Goal: Task Accomplishment & Management: Use online tool/utility

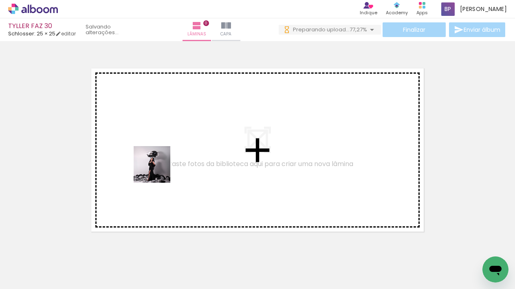
drag, startPoint x: 83, startPoint y: 260, endPoint x: 160, endPoint y: 166, distance: 122.0
click at [158, 171] on quentale-workspace at bounding box center [257, 144] width 515 height 289
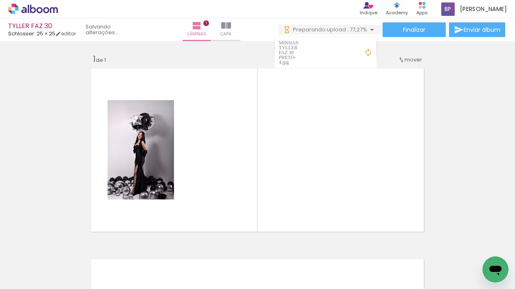
scroll to position [10, 0]
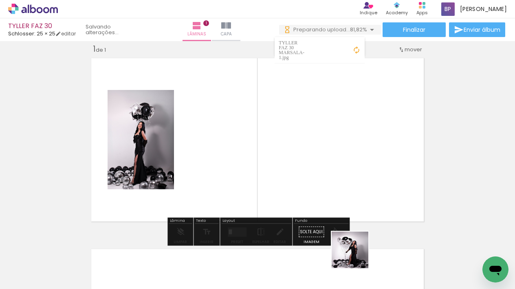
drag, startPoint x: 356, startPoint y: 256, endPoint x: 328, endPoint y: 172, distance: 88.4
click at [328, 172] on quentale-workspace at bounding box center [257, 144] width 515 height 289
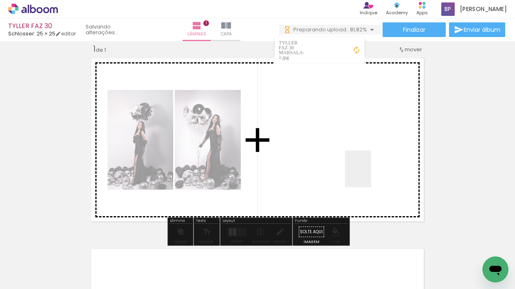
drag, startPoint x: 408, startPoint y: 265, endPoint x: 455, endPoint y: 263, distance: 46.5
click at [370, 175] on quentale-workspace at bounding box center [257, 144] width 515 height 289
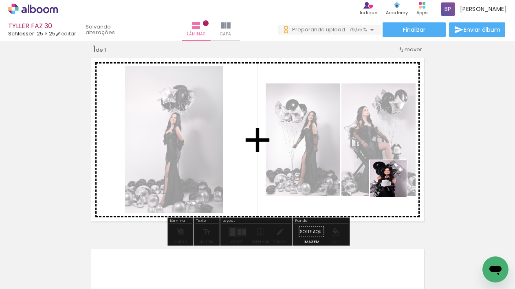
drag, startPoint x: 455, startPoint y: 263, endPoint x: 495, endPoint y: 251, distance: 42.3
click at [394, 185] on quentale-workspace at bounding box center [257, 144] width 515 height 289
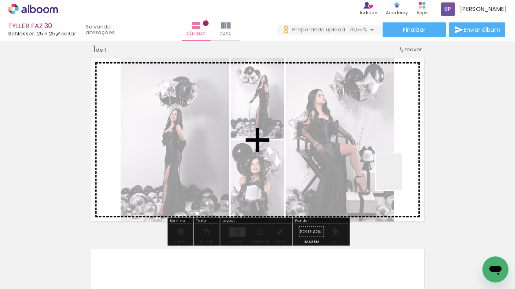
drag, startPoint x: 495, startPoint y: 251, endPoint x: 400, endPoint y: 178, distance: 120.5
click at [400, 178] on quentale-workspace at bounding box center [257, 144] width 515 height 289
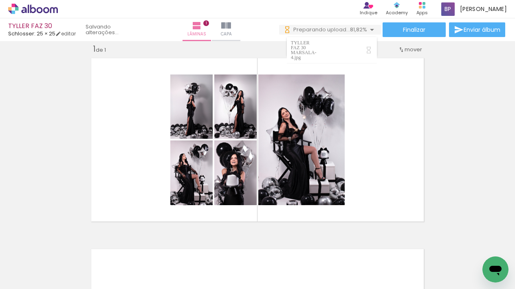
scroll to position [0, 211]
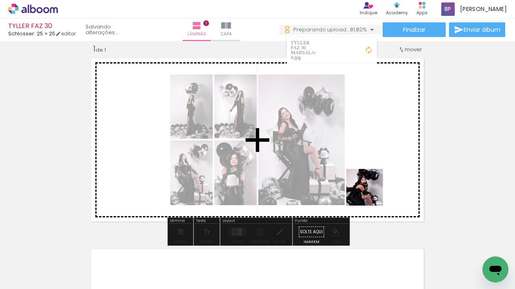
drag, startPoint x: 331, startPoint y: 264, endPoint x: 370, endPoint y: 193, distance: 81.1
click at [370, 193] on quentale-workspace at bounding box center [257, 144] width 515 height 289
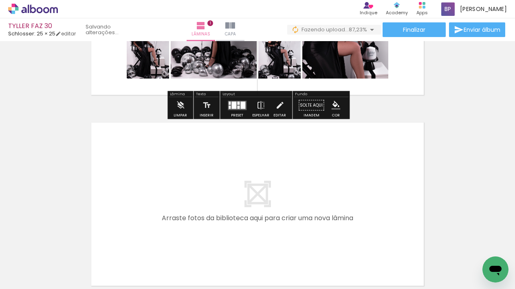
scroll to position [204, 0]
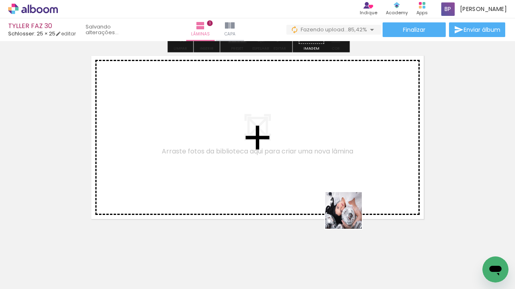
drag, startPoint x: 381, startPoint y: 265, endPoint x: 340, endPoint y: 199, distance: 78.2
click at [340, 199] on quentale-workspace at bounding box center [257, 144] width 515 height 289
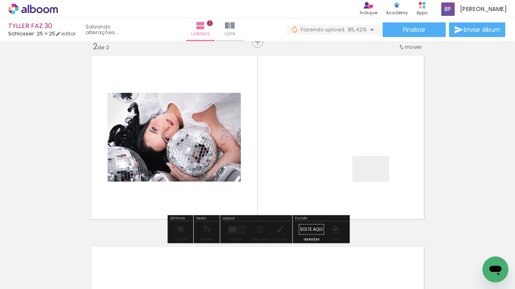
drag, startPoint x: 421, startPoint y: 264, endPoint x: 377, endPoint y: 180, distance: 94.7
click at [377, 180] on quentale-workspace at bounding box center [257, 144] width 515 height 289
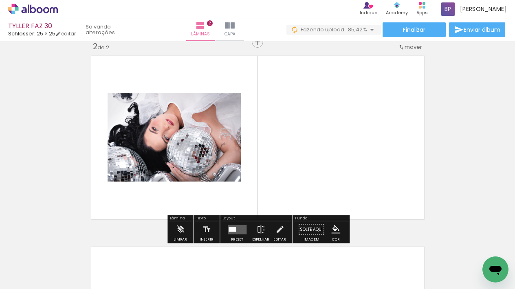
scroll to position [201, 0]
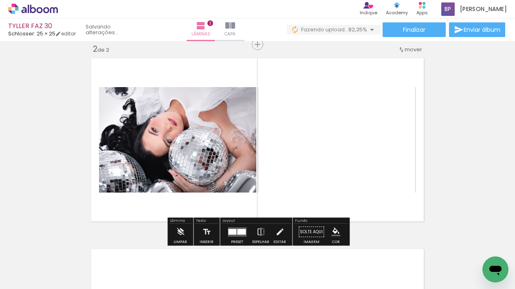
drag, startPoint x: 430, startPoint y: 260, endPoint x: 355, endPoint y: 187, distance: 104.2
click at [355, 187] on quentale-workspace at bounding box center [257, 144] width 515 height 289
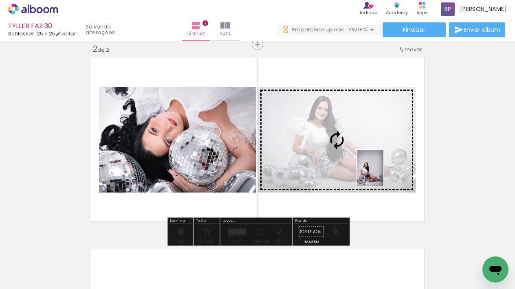
drag, startPoint x: 467, startPoint y: 263, endPoint x: 381, endPoint y: 174, distance: 123.5
click at [381, 174] on quentale-workspace at bounding box center [257, 144] width 515 height 289
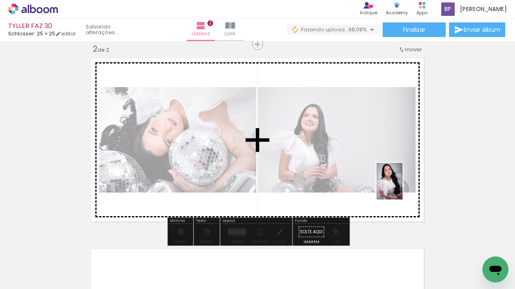
drag, startPoint x: 505, startPoint y: 251, endPoint x: 401, endPoint y: 187, distance: 122.3
click at [401, 187] on quentale-workspace at bounding box center [257, 144] width 515 height 289
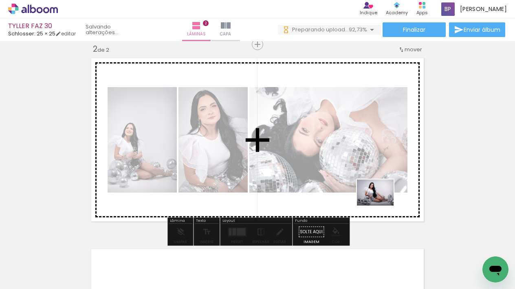
drag, startPoint x: 428, startPoint y: 265, endPoint x: 381, endPoint y: 204, distance: 76.9
click at [381, 204] on quentale-workspace at bounding box center [257, 144] width 515 height 289
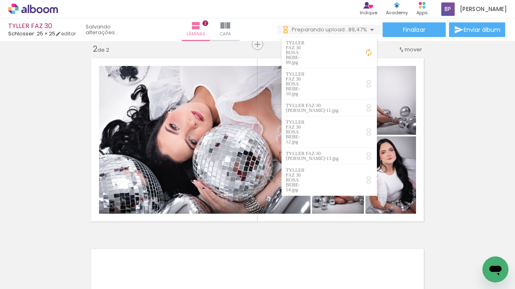
scroll to position [0, 594]
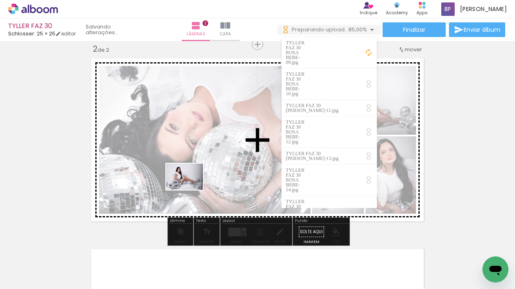
drag, startPoint x: 175, startPoint y: 261, endPoint x: 191, endPoint y: 188, distance: 75.0
click at [191, 188] on quentale-workspace at bounding box center [257, 144] width 515 height 289
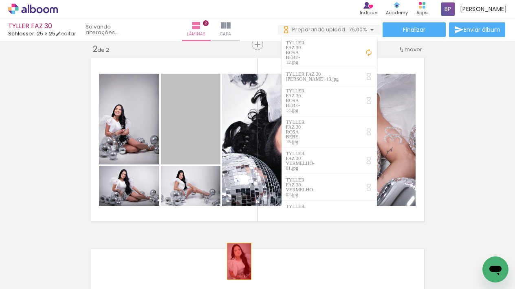
drag, startPoint x: 226, startPoint y: 230, endPoint x: 265, endPoint y: 159, distance: 81.1
click at [239, 261] on quentale-workspace at bounding box center [257, 144] width 515 height 289
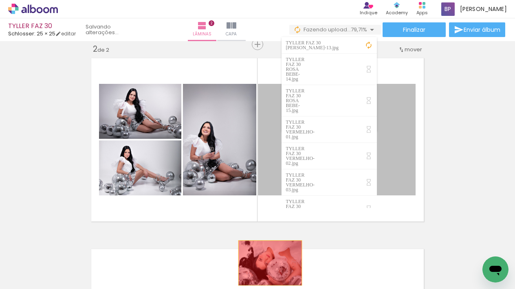
drag, startPoint x: 271, startPoint y: 145, endPoint x: 296, endPoint y: 255, distance: 112.3
click at [269, 261] on quentale-workspace at bounding box center [257, 144] width 515 height 289
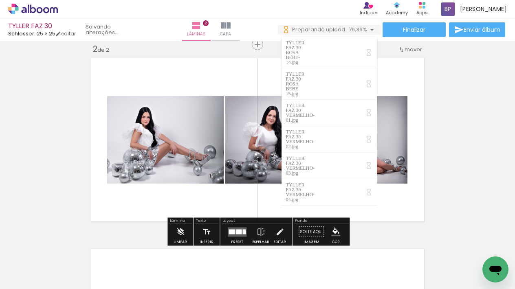
click at [367, 30] on iron-icon at bounding box center [372, 30] width 10 height 10
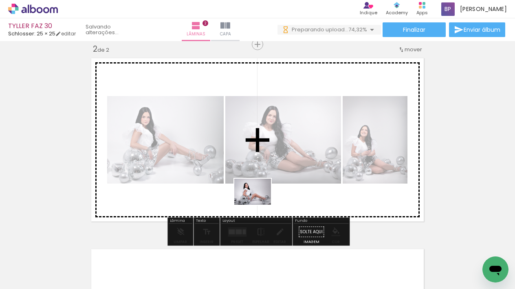
drag, startPoint x: 269, startPoint y: 265, endPoint x: 259, endPoint y: 189, distance: 76.5
click at [259, 189] on quentale-workspace at bounding box center [257, 144] width 515 height 289
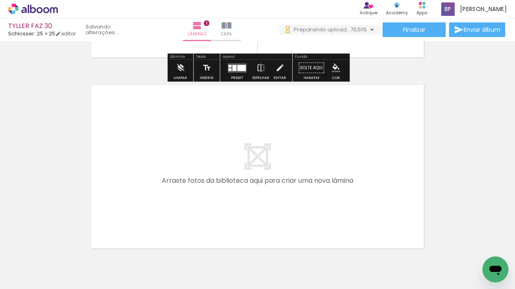
scroll to position [366, 0]
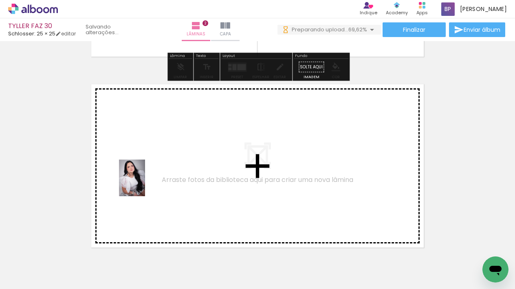
drag, startPoint x: 129, startPoint y: 259, endPoint x: 143, endPoint y: 184, distance: 75.8
click at [143, 184] on quentale-workspace at bounding box center [257, 144] width 515 height 289
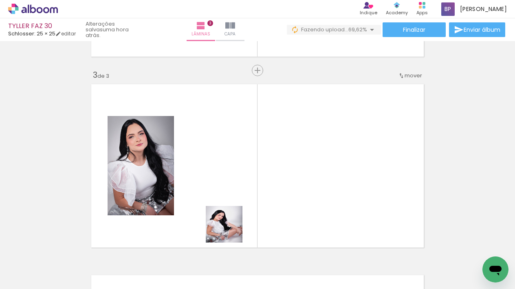
scroll to position [392, 0]
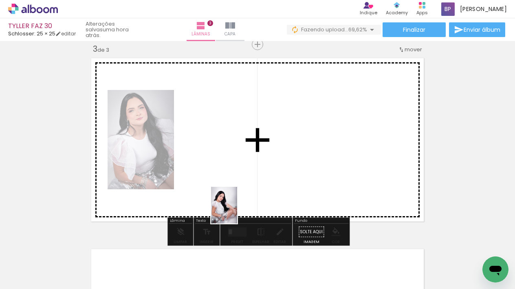
drag, startPoint x: 230, startPoint y: 230, endPoint x: 237, endPoint y: 204, distance: 27.7
click at [237, 204] on quentale-workspace at bounding box center [257, 144] width 515 height 289
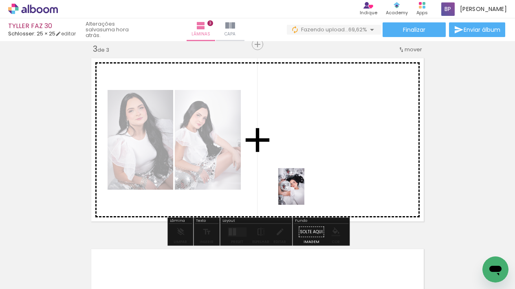
drag, startPoint x: 305, startPoint y: 215, endPoint x: 361, endPoint y: 263, distance: 73.6
click at [304, 193] on quentale-workspace at bounding box center [257, 144] width 515 height 289
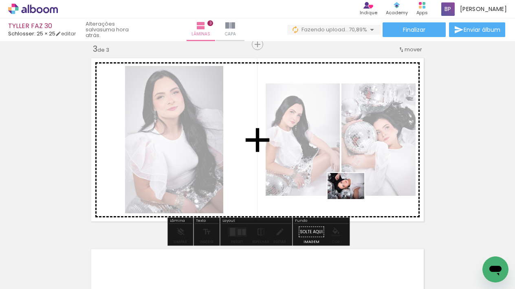
drag, startPoint x: 361, startPoint y: 263, endPoint x: 406, endPoint y: 261, distance: 45.2
click at [352, 198] on quentale-workspace at bounding box center [257, 144] width 515 height 289
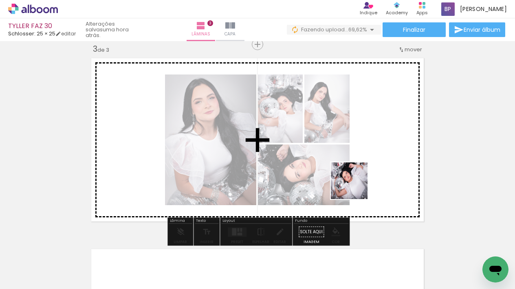
drag, startPoint x: 406, startPoint y: 261, endPoint x: 355, endPoint y: 187, distance: 89.6
click at [355, 187] on quentale-workspace at bounding box center [257, 144] width 515 height 289
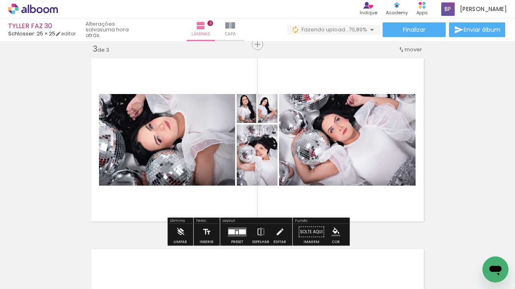
scroll to position [0, 458]
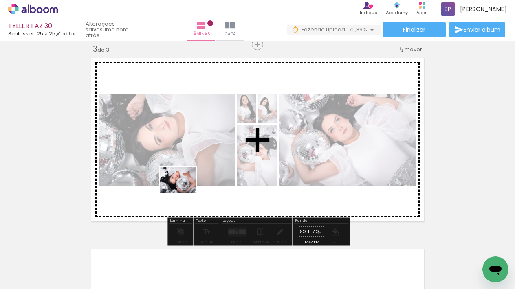
drag, startPoint x: 132, startPoint y: 263, endPoint x: 193, endPoint y: 179, distance: 104.0
click at [193, 179] on quentale-workspace at bounding box center [257, 144] width 515 height 289
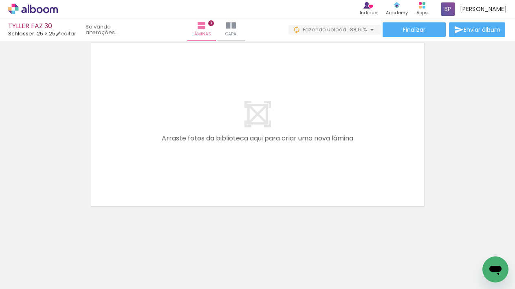
scroll to position [0, 910]
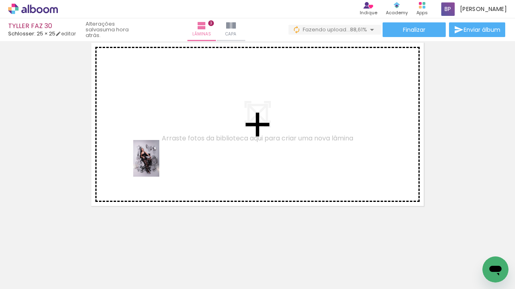
drag, startPoint x: 140, startPoint y: 259, endPoint x: 158, endPoint y: 164, distance: 96.3
click at [158, 164] on quentale-workspace at bounding box center [257, 144] width 515 height 289
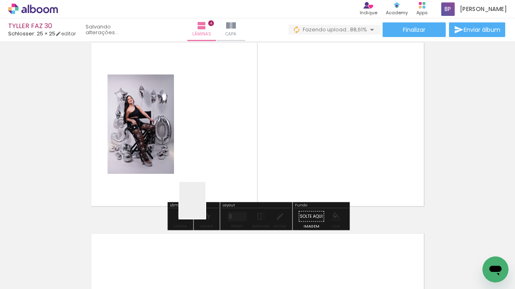
drag, startPoint x: 204, startPoint y: 206, endPoint x: 226, endPoint y: 267, distance: 65.2
click at [215, 177] on quentale-workspace at bounding box center [257, 144] width 515 height 289
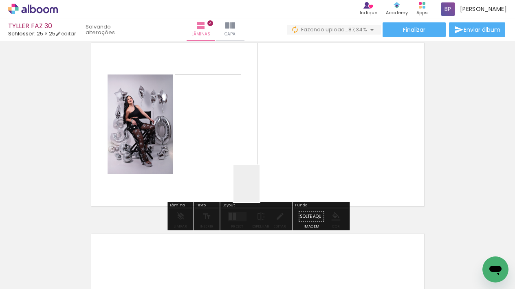
scroll to position [583, 0]
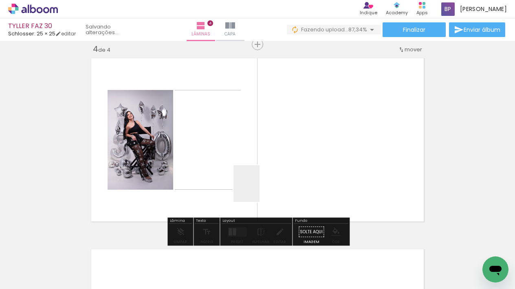
drag, startPoint x: 226, startPoint y: 267, endPoint x: 259, endPoint y: 189, distance: 84.7
click at [259, 189] on quentale-workspace at bounding box center [257, 144] width 515 height 289
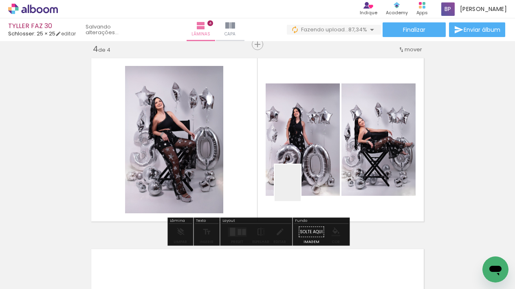
click at [299, 188] on quentale-workspace at bounding box center [257, 144] width 515 height 289
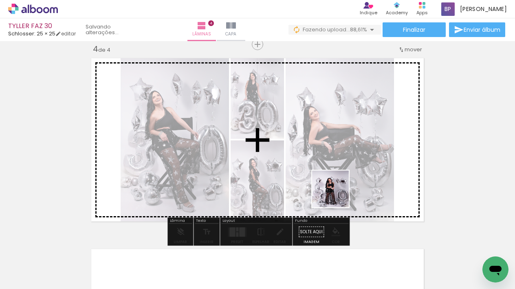
drag, startPoint x: 315, startPoint y: 264, endPoint x: 360, endPoint y: 264, distance: 45.2
click at [337, 195] on quentale-workspace at bounding box center [257, 144] width 515 height 289
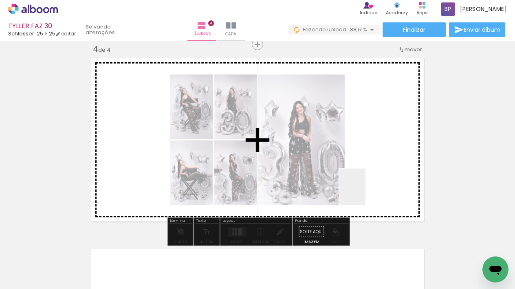
drag, startPoint x: 360, startPoint y: 264, endPoint x: 361, endPoint y: 184, distance: 80.2
click at [361, 184] on quentale-workspace at bounding box center [257, 144] width 515 height 289
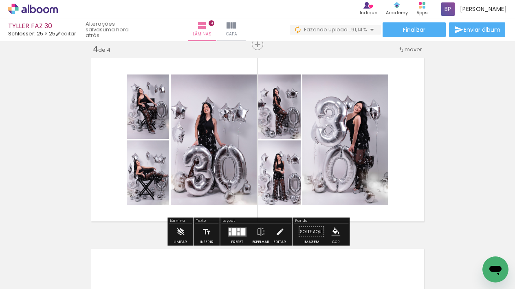
scroll to position [0, 1263]
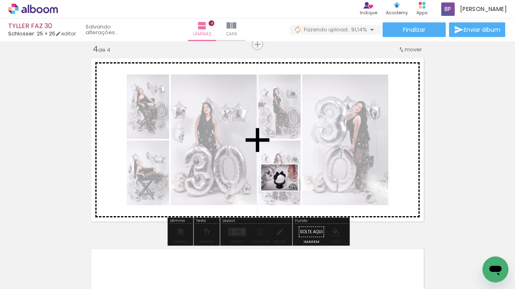
drag, startPoint x: 281, startPoint y: 256, endPoint x: 285, endPoint y: 189, distance: 67.3
click at [285, 189] on quentale-workspace at bounding box center [257, 144] width 515 height 289
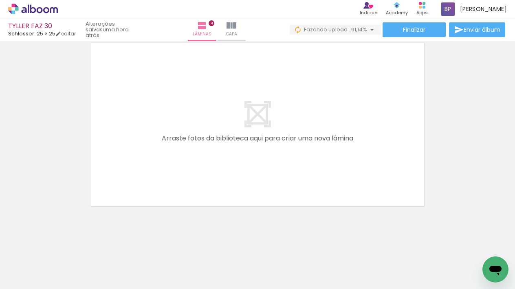
scroll to position [0, 1135]
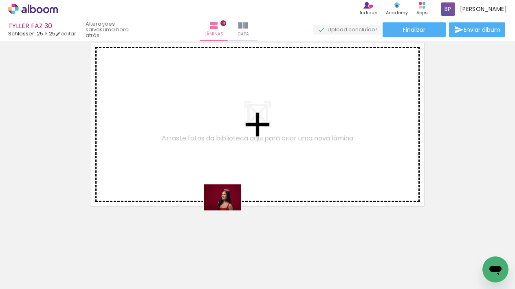
drag, startPoint x: 226, startPoint y: 266, endPoint x: 348, endPoint y: 281, distance: 123.8
click at [232, 184] on quentale-workspace at bounding box center [257, 144] width 515 height 289
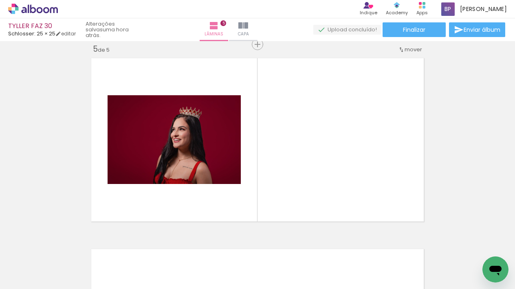
scroll to position [0, 1437]
